Goal: Navigation & Orientation: Go to known website

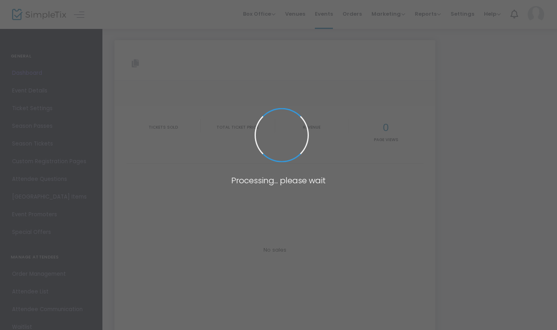
type input "https://www.simpletix.com/e/bookkeepers-almanac-tickets-157757"
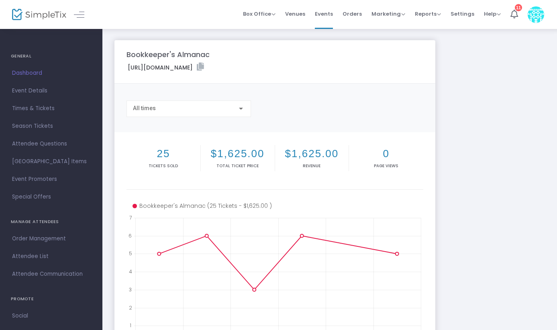
click at [51, 17] on img at bounding box center [39, 15] width 54 height 12
